Goal: Find specific page/section: Find specific page/section

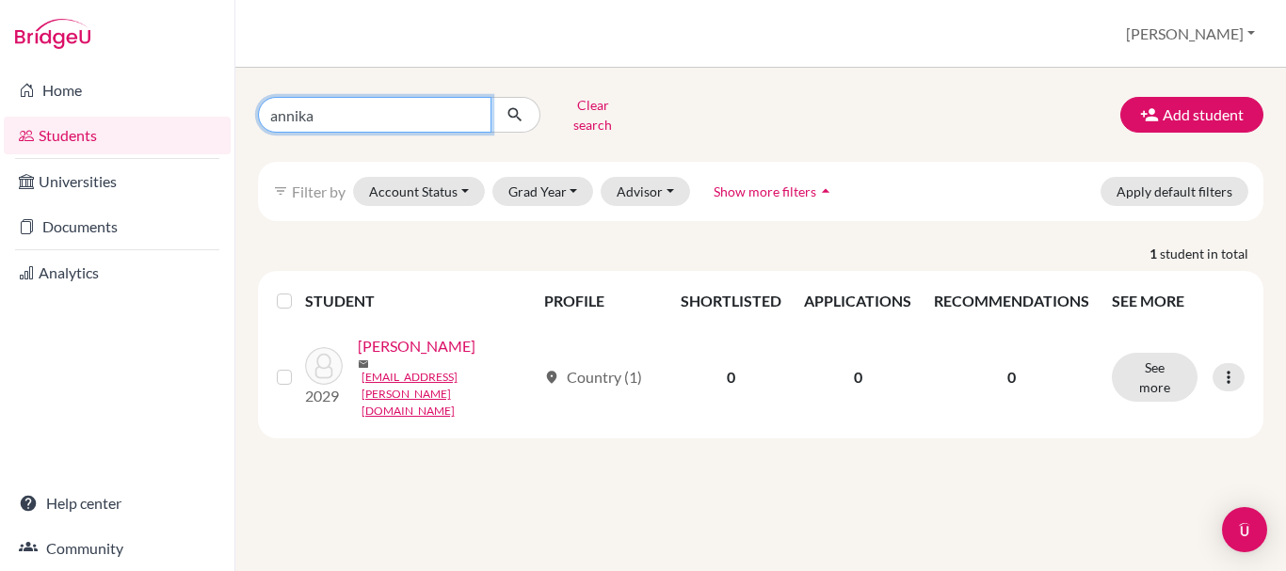
click at [326, 116] on input "annika" at bounding box center [374, 115] width 233 height 36
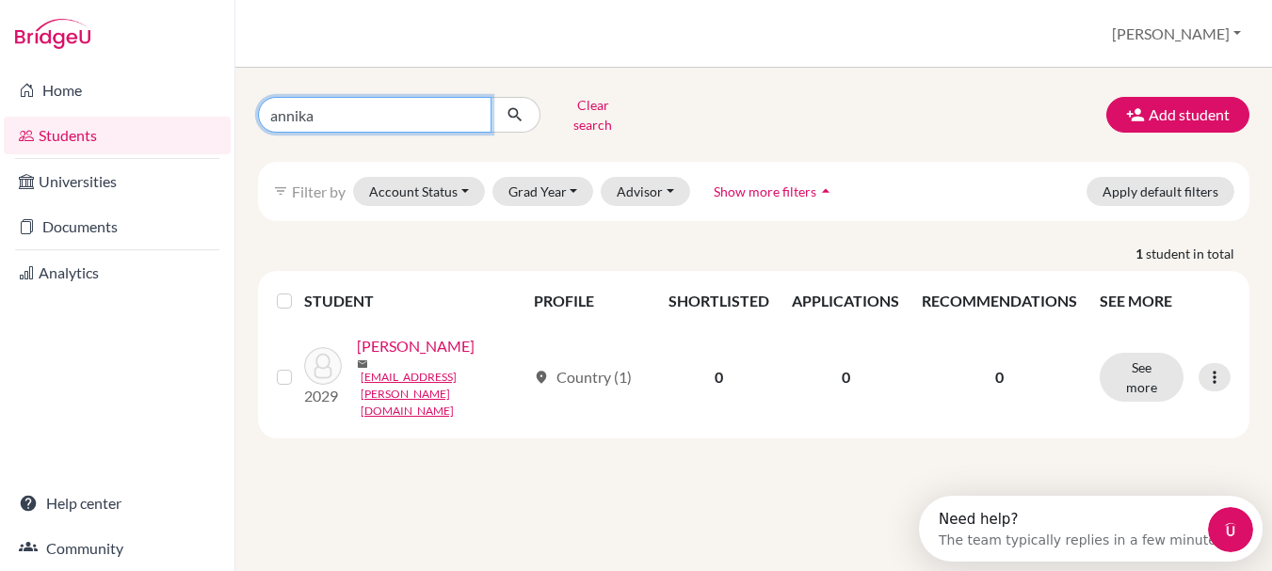
click at [469, 105] on input "annika" at bounding box center [374, 115] width 233 height 36
click at [304, 104] on input "Find student by name..." at bounding box center [374, 115] width 233 height 36
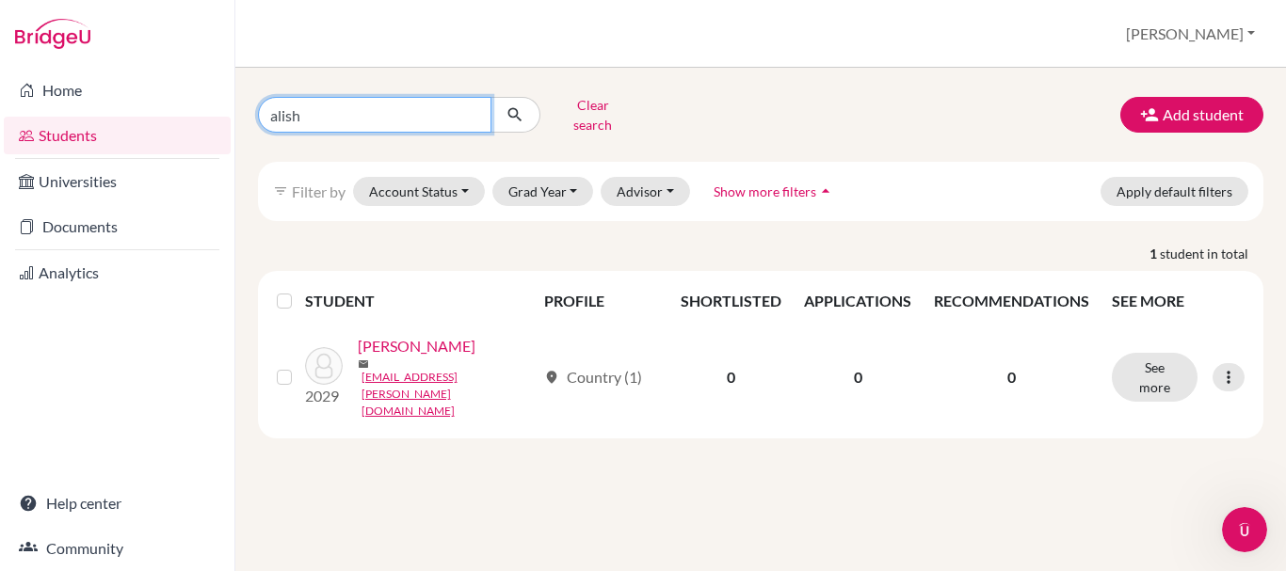
type input "[PERSON_NAME]"
click button "submit" at bounding box center [515, 115] width 50 height 36
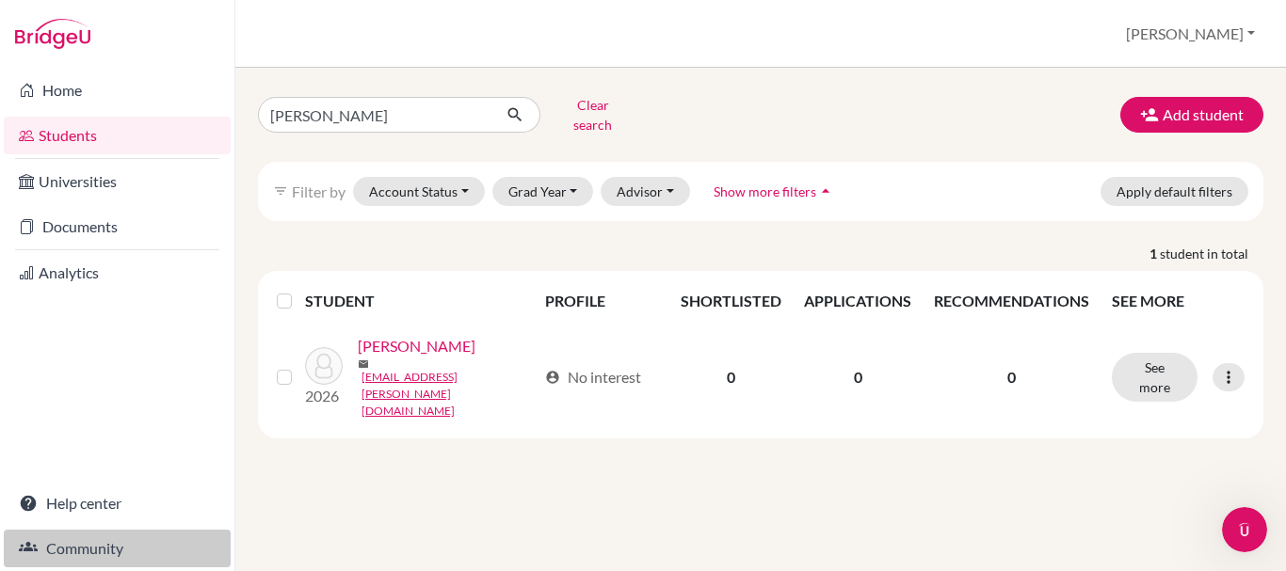
click at [98, 541] on link "Community" at bounding box center [117, 549] width 227 height 38
